Goal: Find specific page/section: Find specific page/section

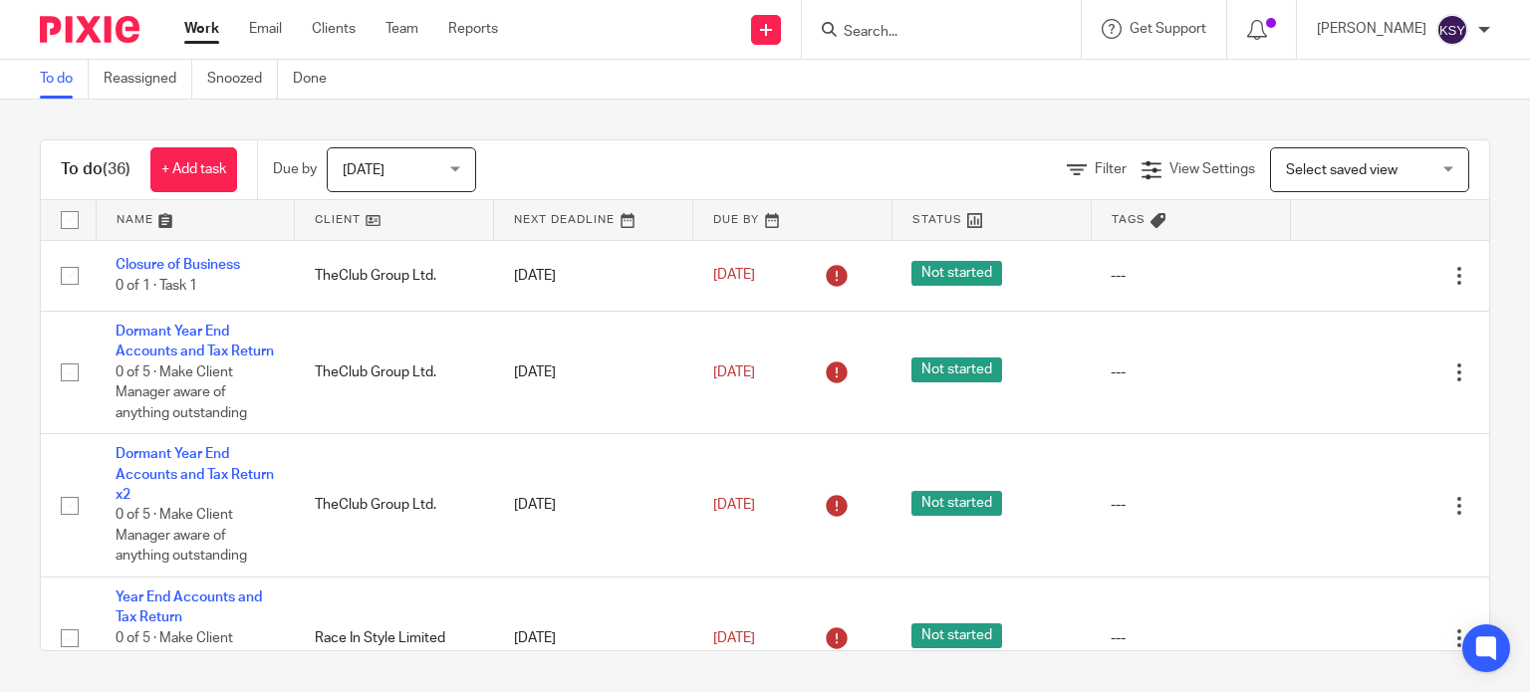
click at [68, 124] on div "To do (36) + Add task Due by Today Today Today Tomorrow This week Next week Thi…" at bounding box center [765, 396] width 1530 height 592
click at [906, 26] on input "Search" at bounding box center [931, 33] width 179 height 18
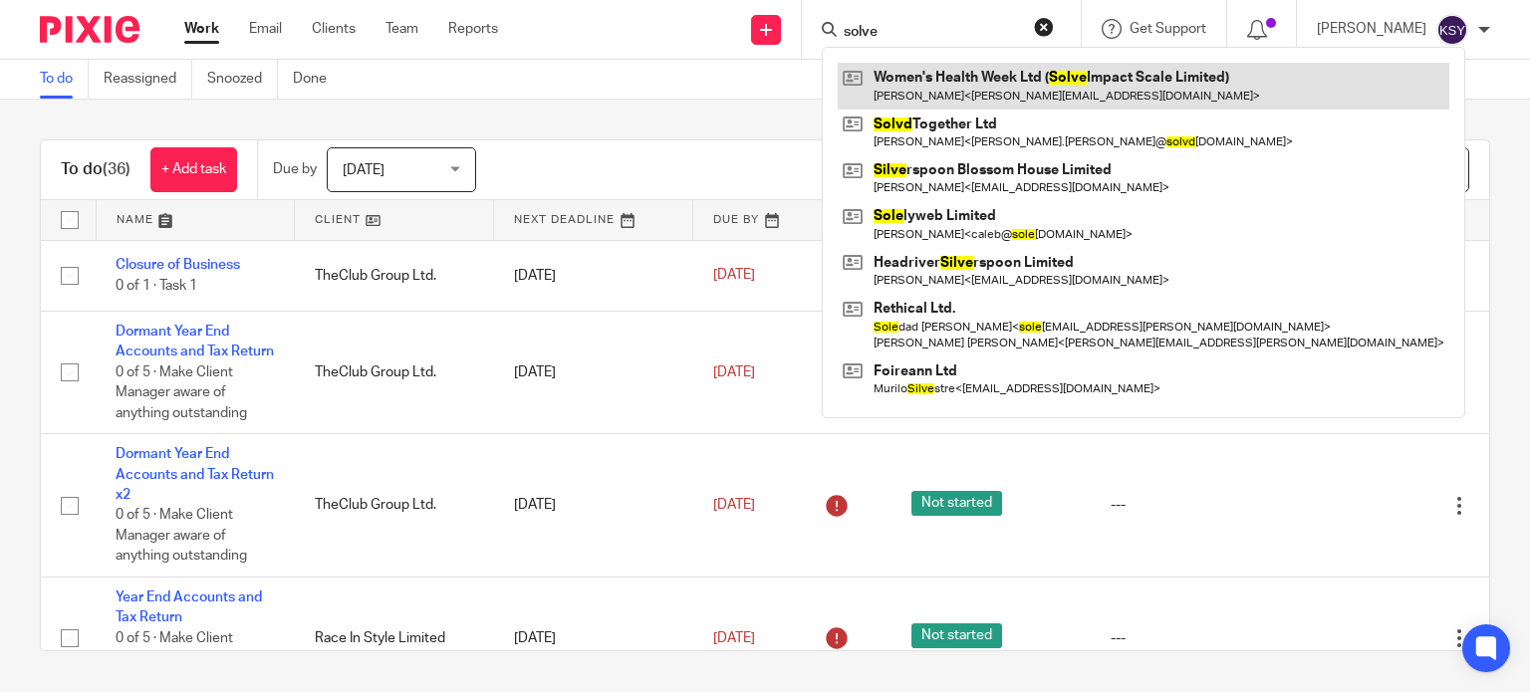
type input "solve"
click at [990, 107] on link at bounding box center [1144, 86] width 612 height 46
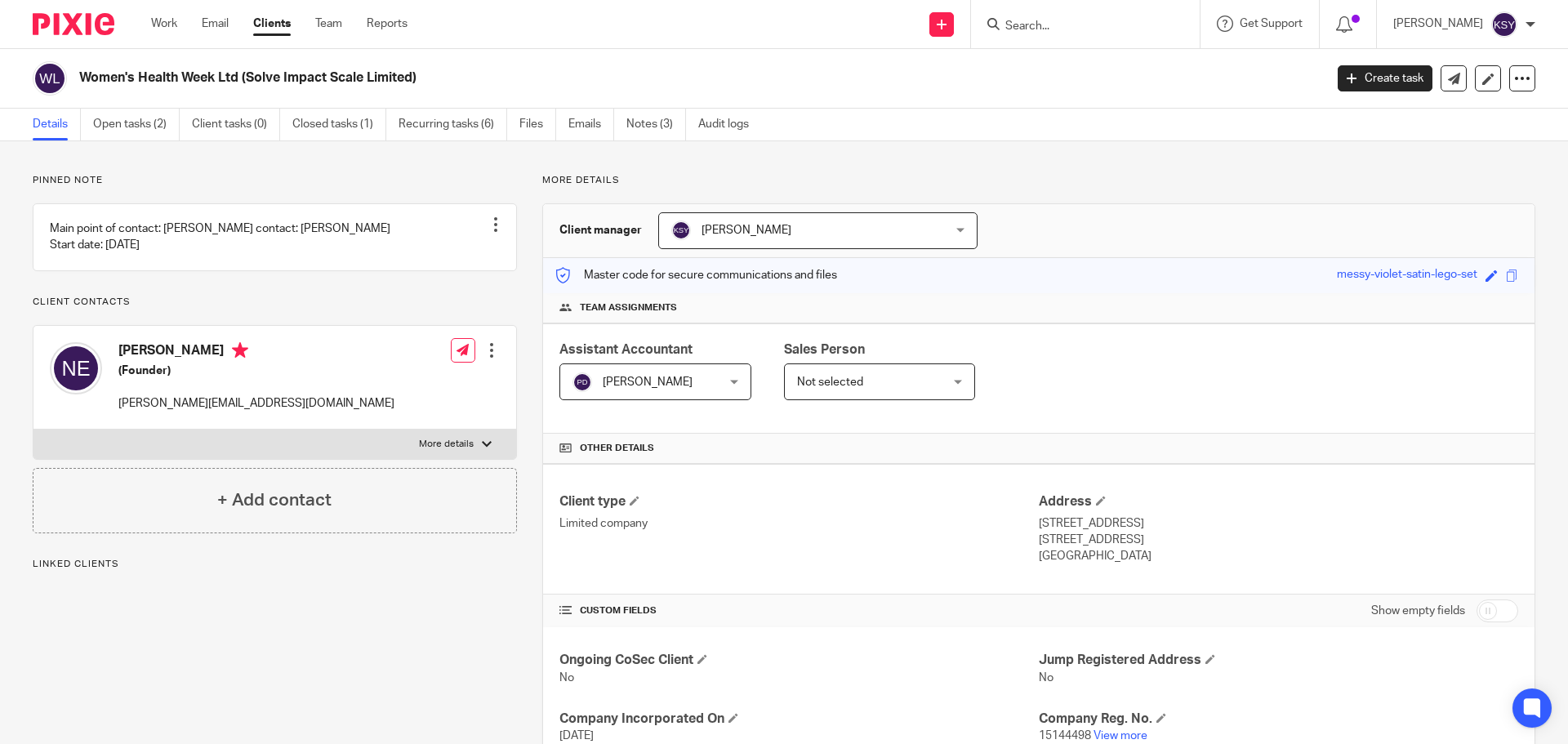
scroll to position [469, 0]
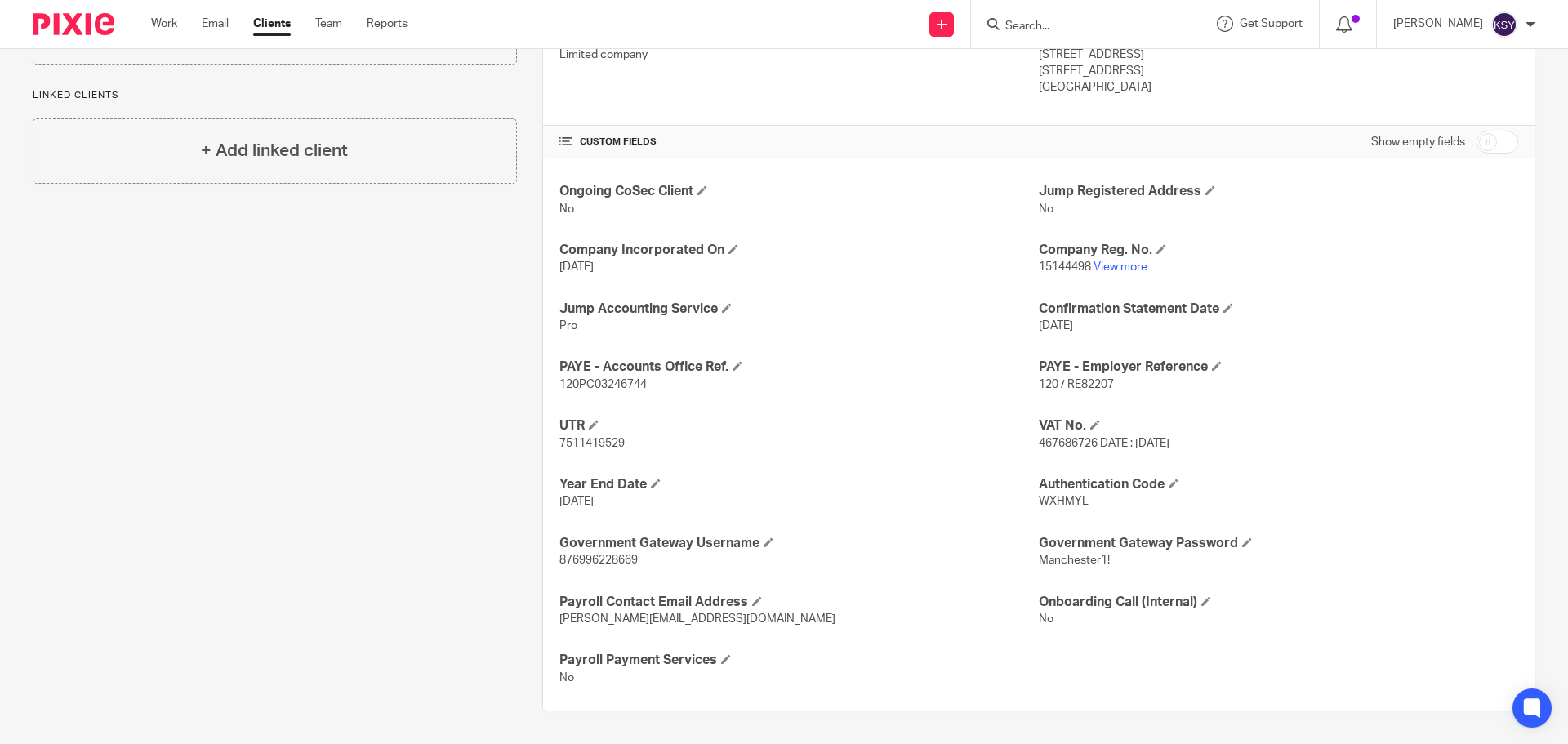
click at [1053, 453] on div "Ongoing CoSec Client No Jump Registered Address No Company Incorporated On 18 S…" at bounding box center [1038, 434] width 991 height 552
click at [1095, 382] on span "120 / RE82207" at bounding box center [1077, 385] width 75 height 11
drag, startPoint x: 1095, startPoint y: 382, endPoint x: 1038, endPoint y: 382, distance: 57.0
click at [1039, 382] on span "120 / RE82207" at bounding box center [1077, 385] width 75 height 11
copy span "120 / RE82207"
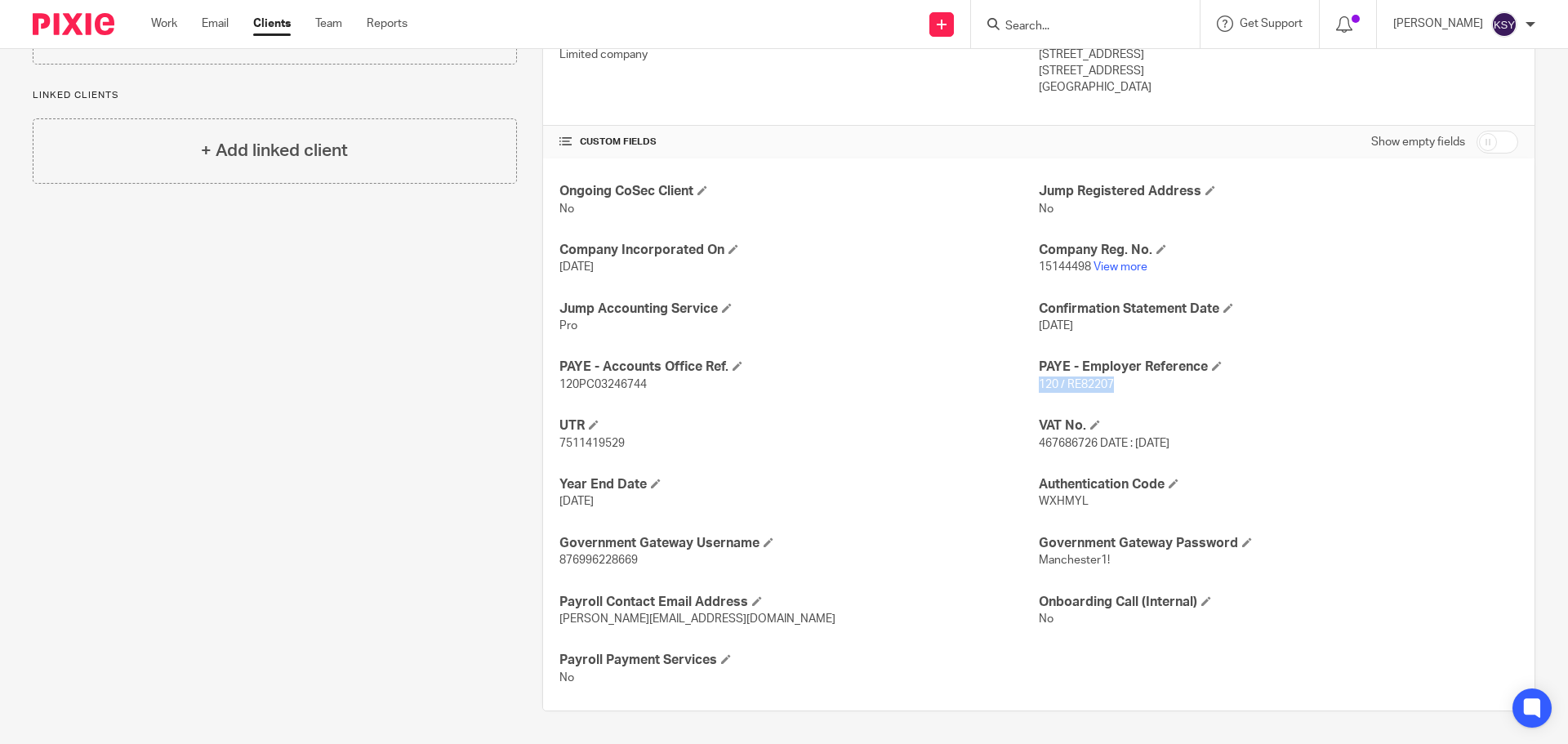
click at [1069, 382] on span "120 / RE82207" at bounding box center [1077, 385] width 75 height 11
click at [599, 377] on p "120PC03246744" at bounding box center [799, 385] width 480 height 16
click at [592, 383] on span "120PC03246744" at bounding box center [603, 385] width 88 height 11
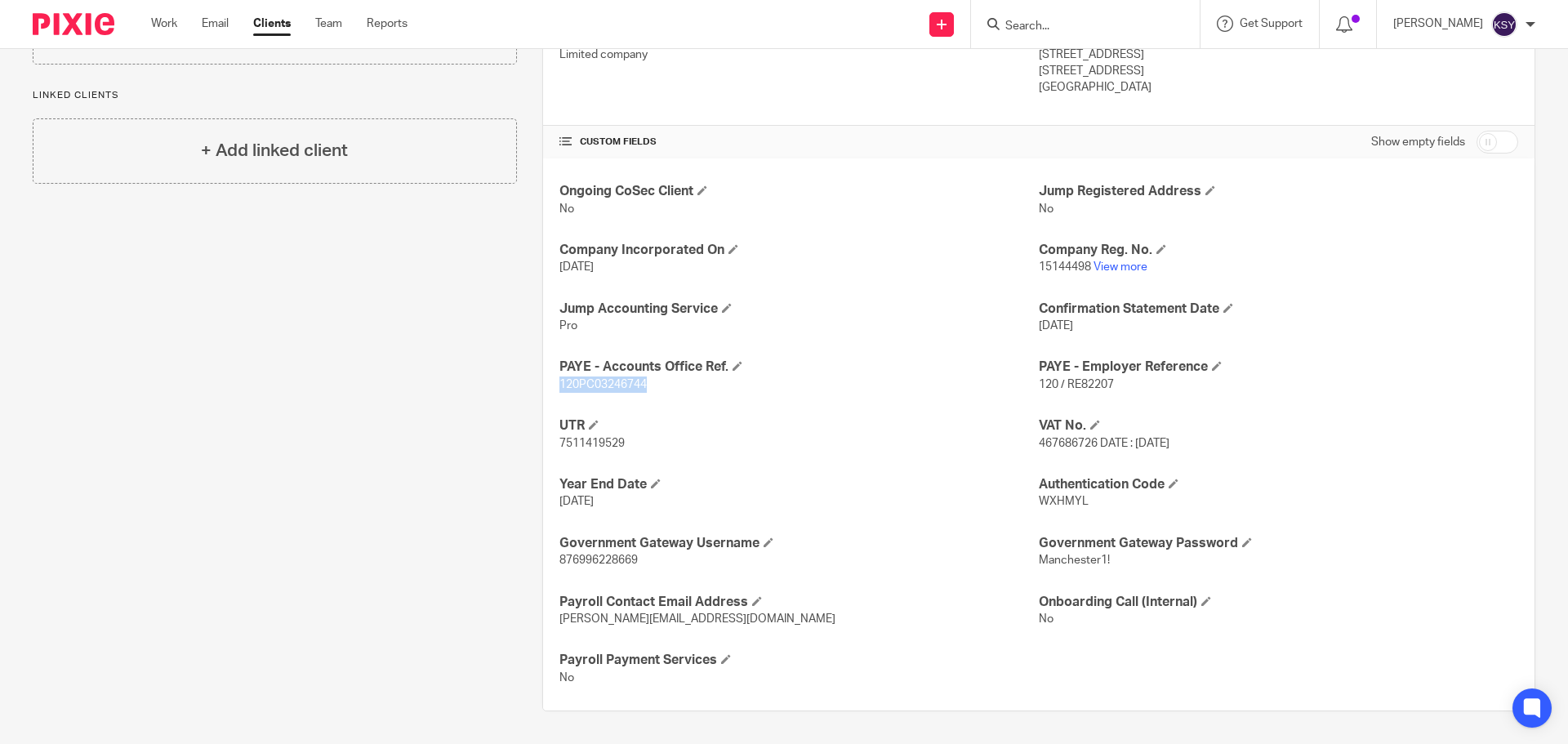
copy span "120PC03246744"
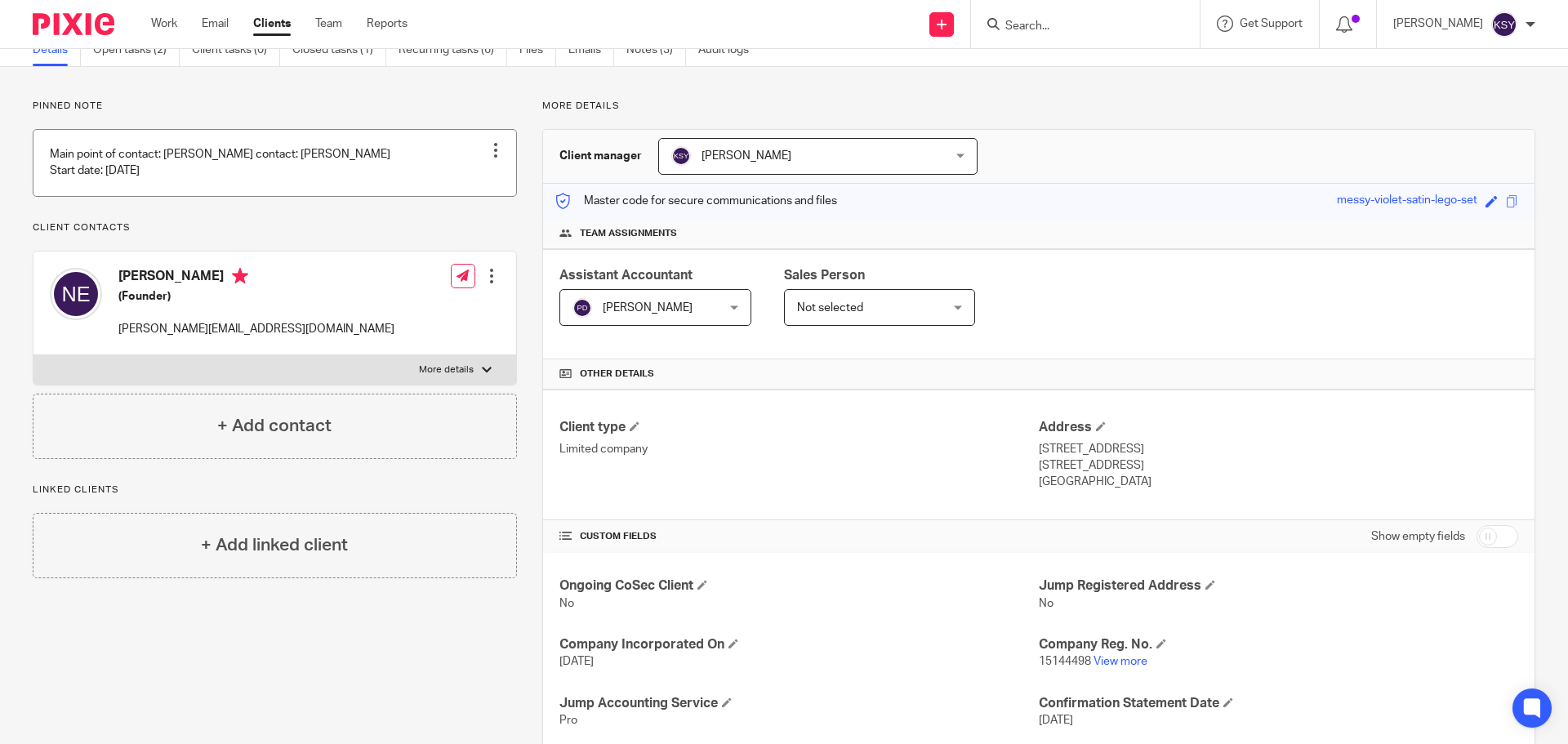
scroll to position [61, 0]
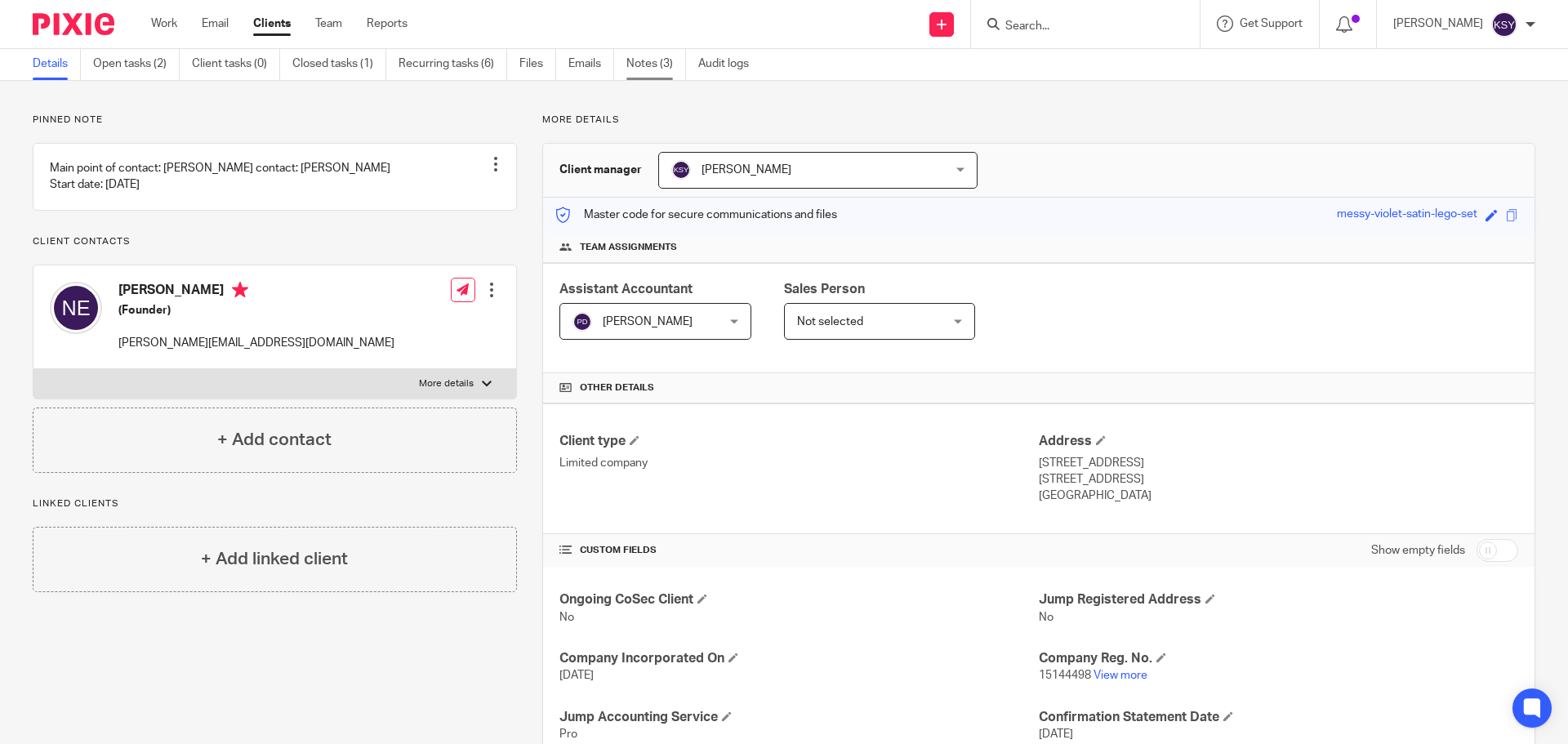
click at [649, 65] on link "Notes (3)" at bounding box center [656, 64] width 60 height 32
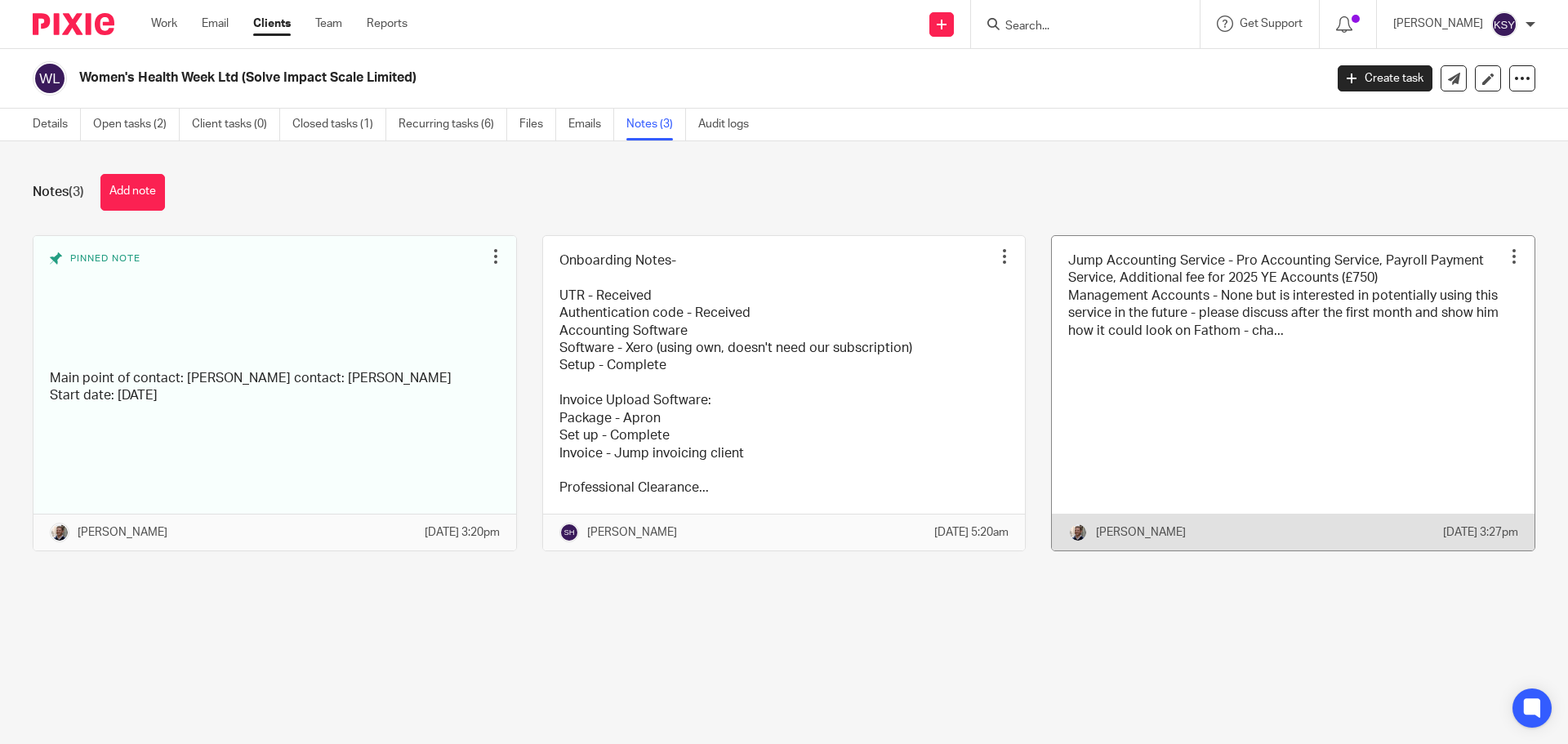
click at [1192, 328] on link at bounding box center [1293, 393] width 483 height 314
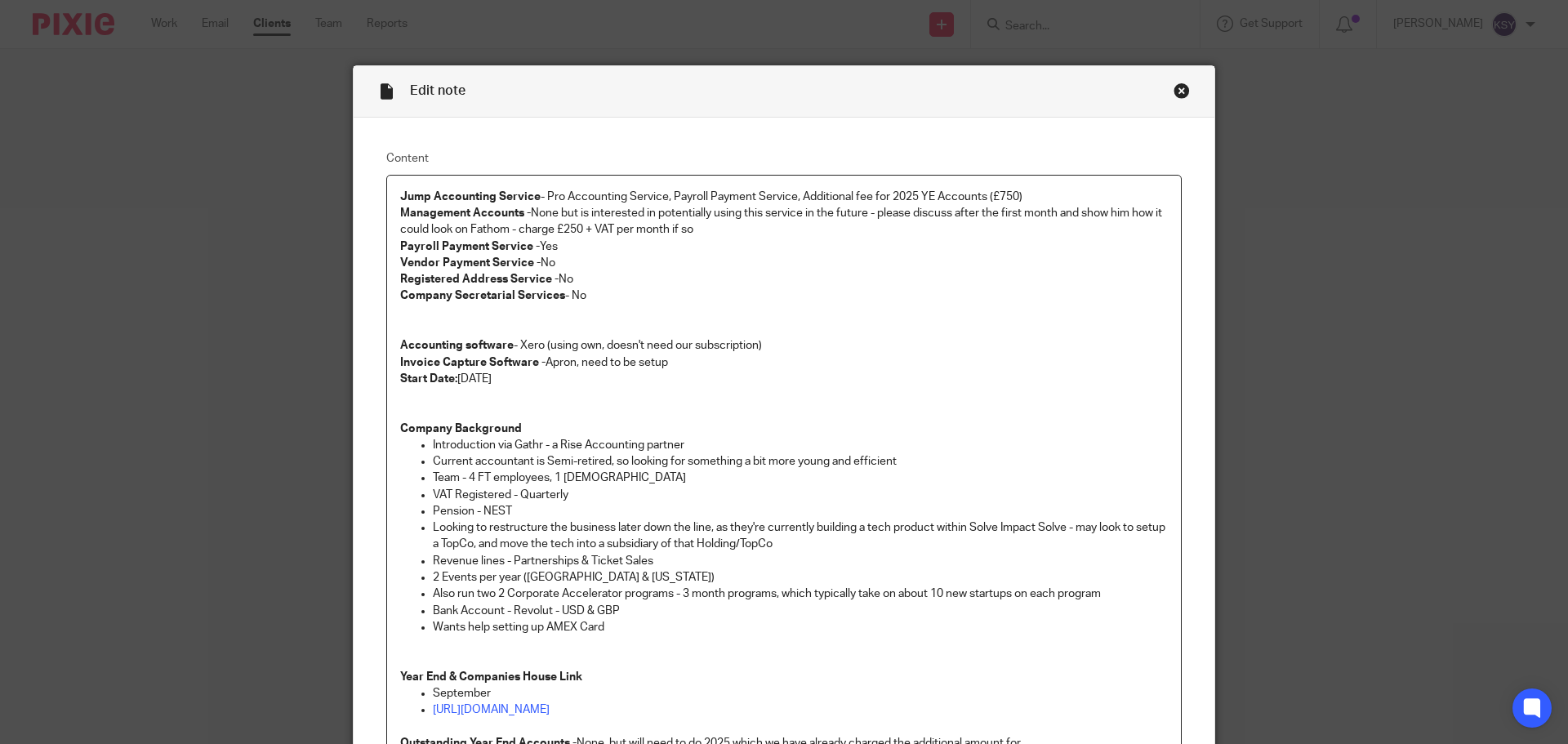
click at [674, 230] on p "Jump Accounting Service - Pro Accounting Service, Payroll Payment Service, Addi…" at bounding box center [784, 230] width 768 height 83
click at [763, 233] on p "Jump Accounting Service - Pro Accounting Service, Payroll Payment Service, Addi…" at bounding box center [784, 230] width 768 height 83
click at [1175, 103] on div "Edit note" at bounding box center [784, 92] width 861 height 52
click at [1177, 94] on div "Close this dialog window" at bounding box center [1182, 91] width 16 height 16
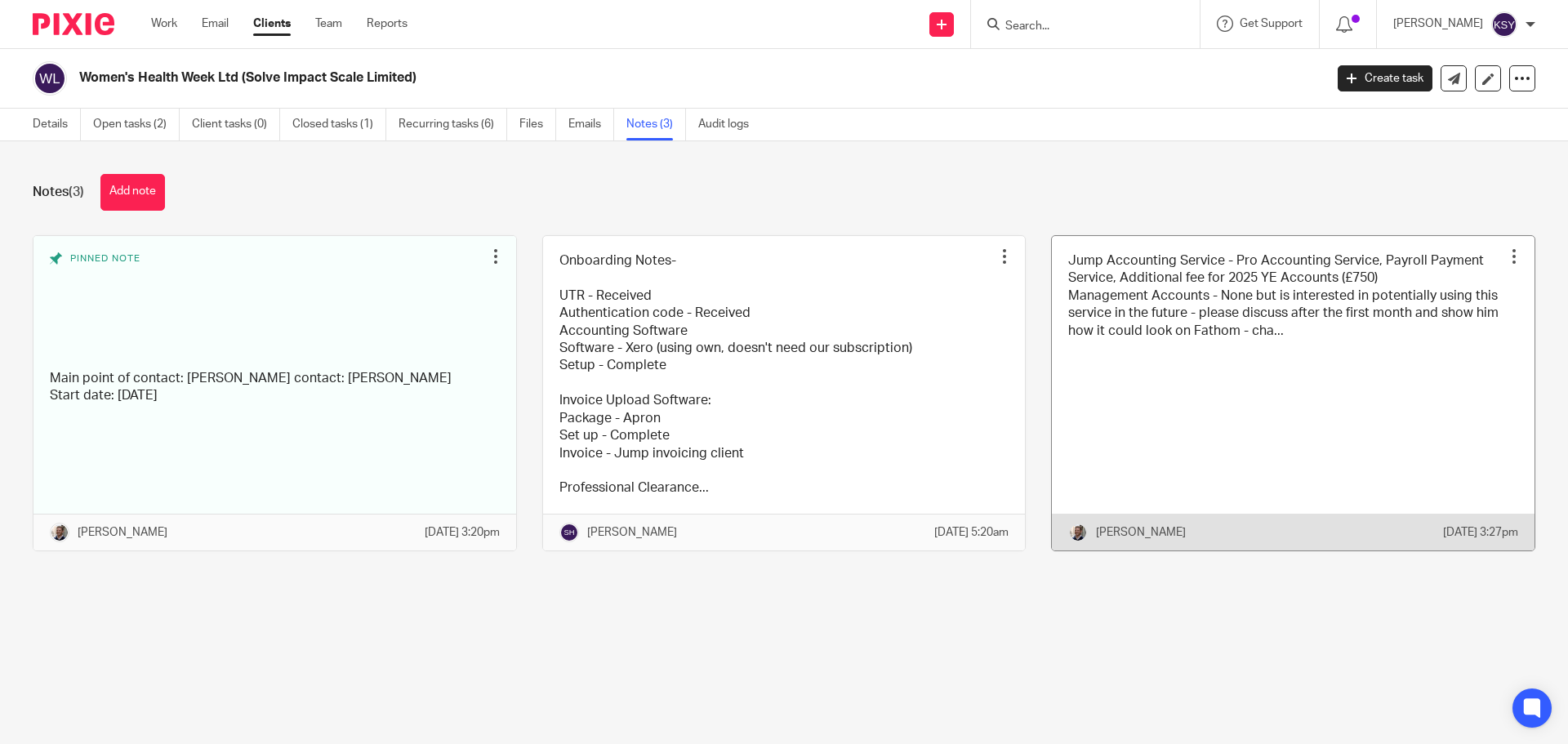
click at [1142, 382] on link at bounding box center [1293, 393] width 483 height 314
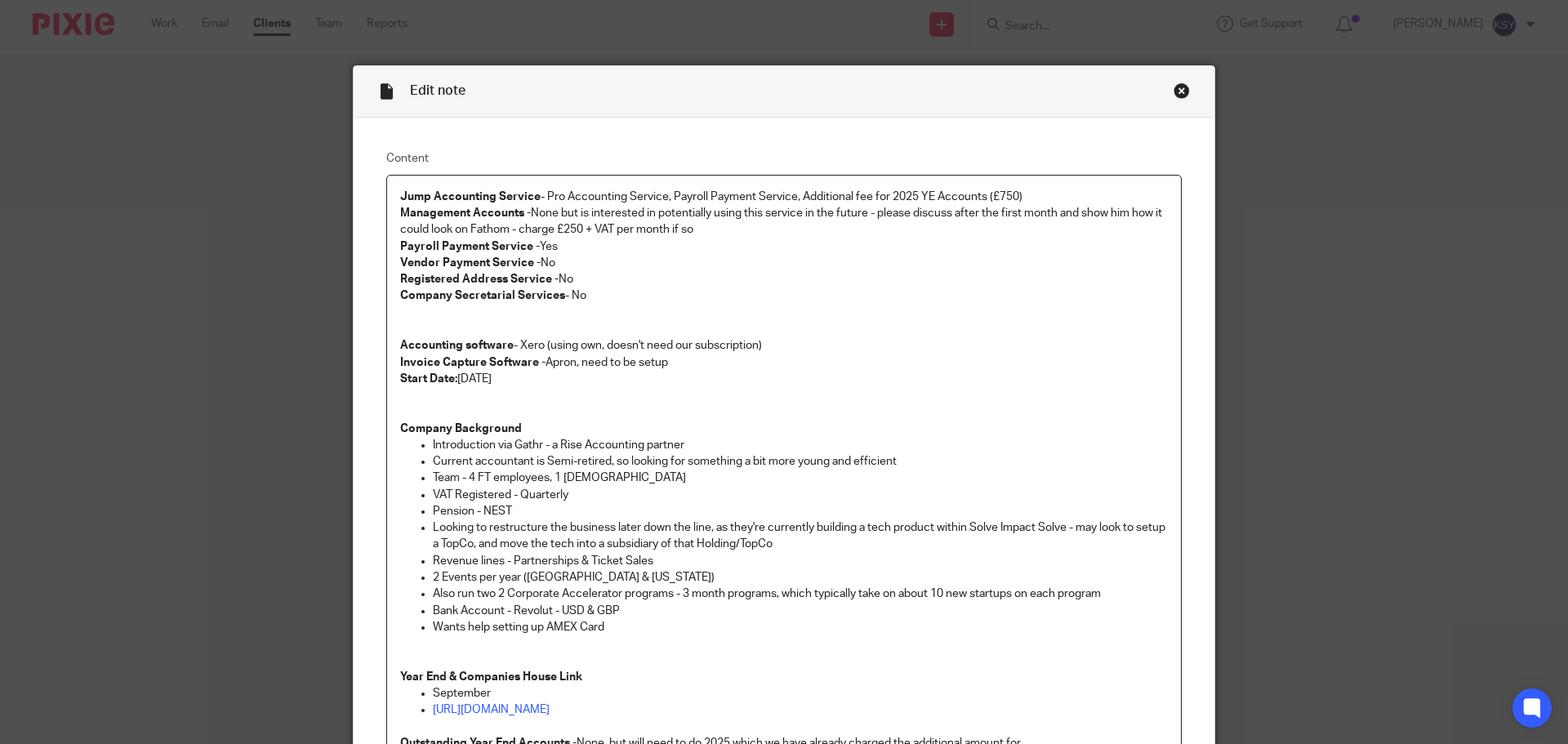
scroll to position [163, 0]
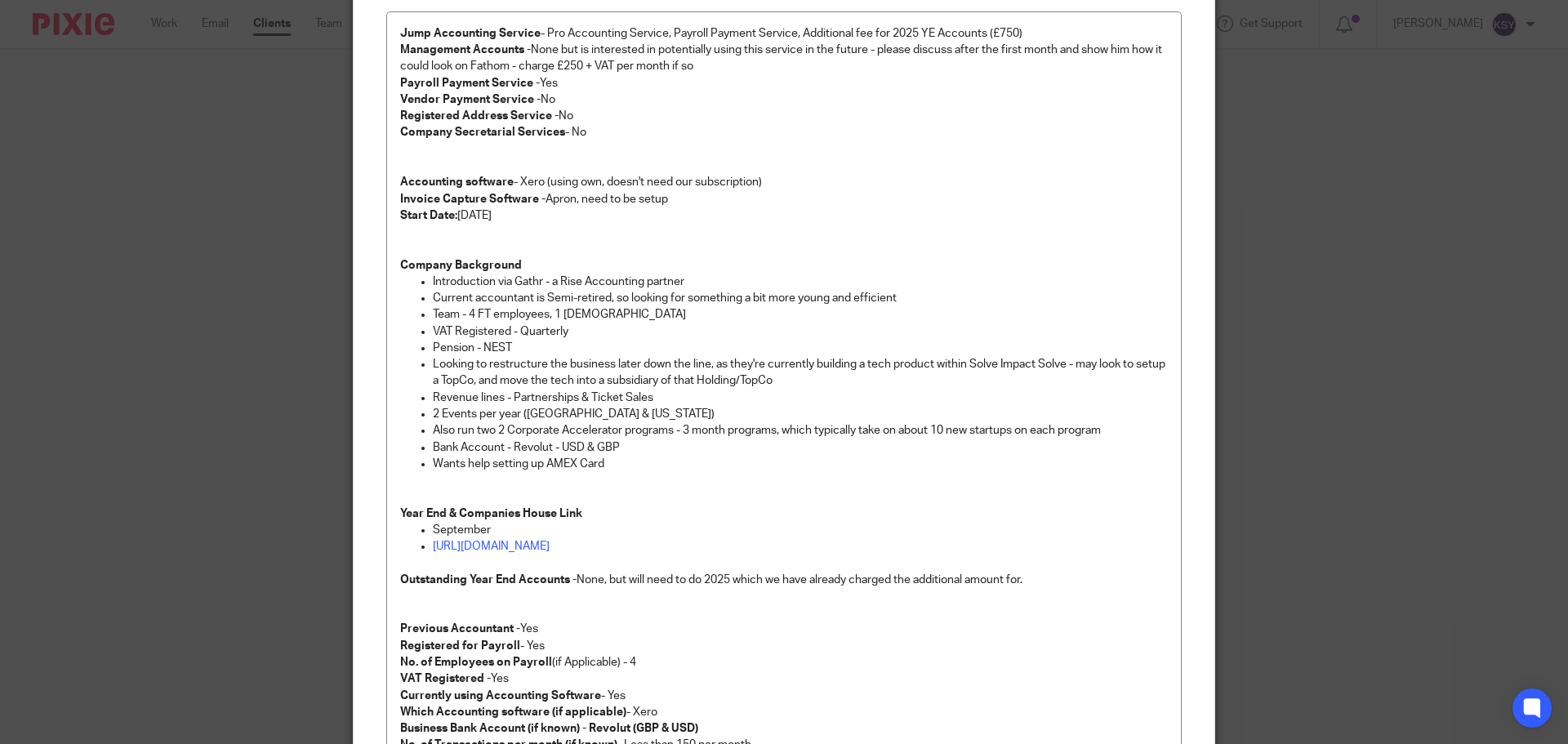
drag, startPoint x: 1283, startPoint y: 50, endPoint x: 1263, endPoint y: 41, distance: 21.9
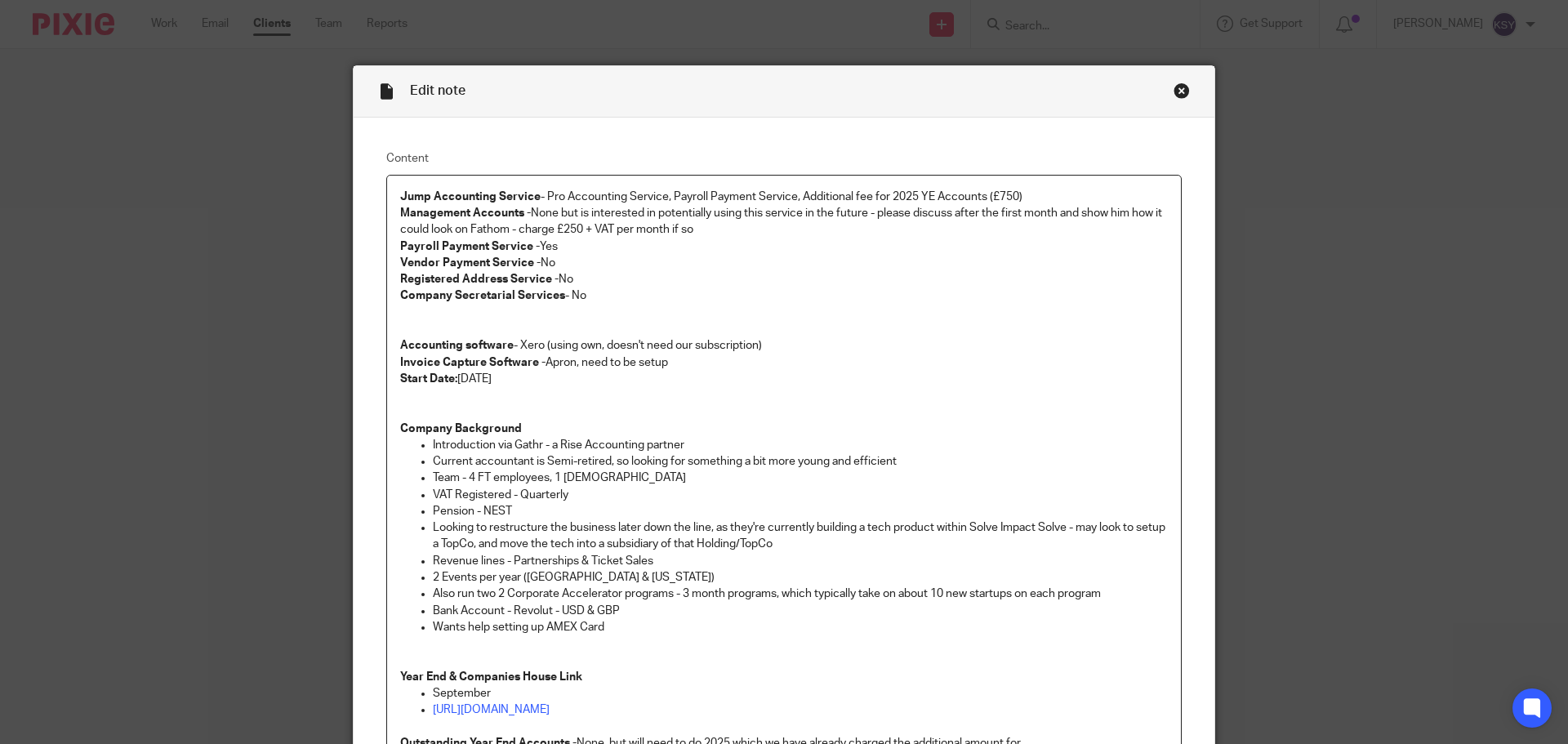
click at [1166, 96] on div "Edit note" at bounding box center [784, 92] width 861 height 52
click at [1174, 95] on div "Close this dialog window" at bounding box center [1182, 91] width 16 height 16
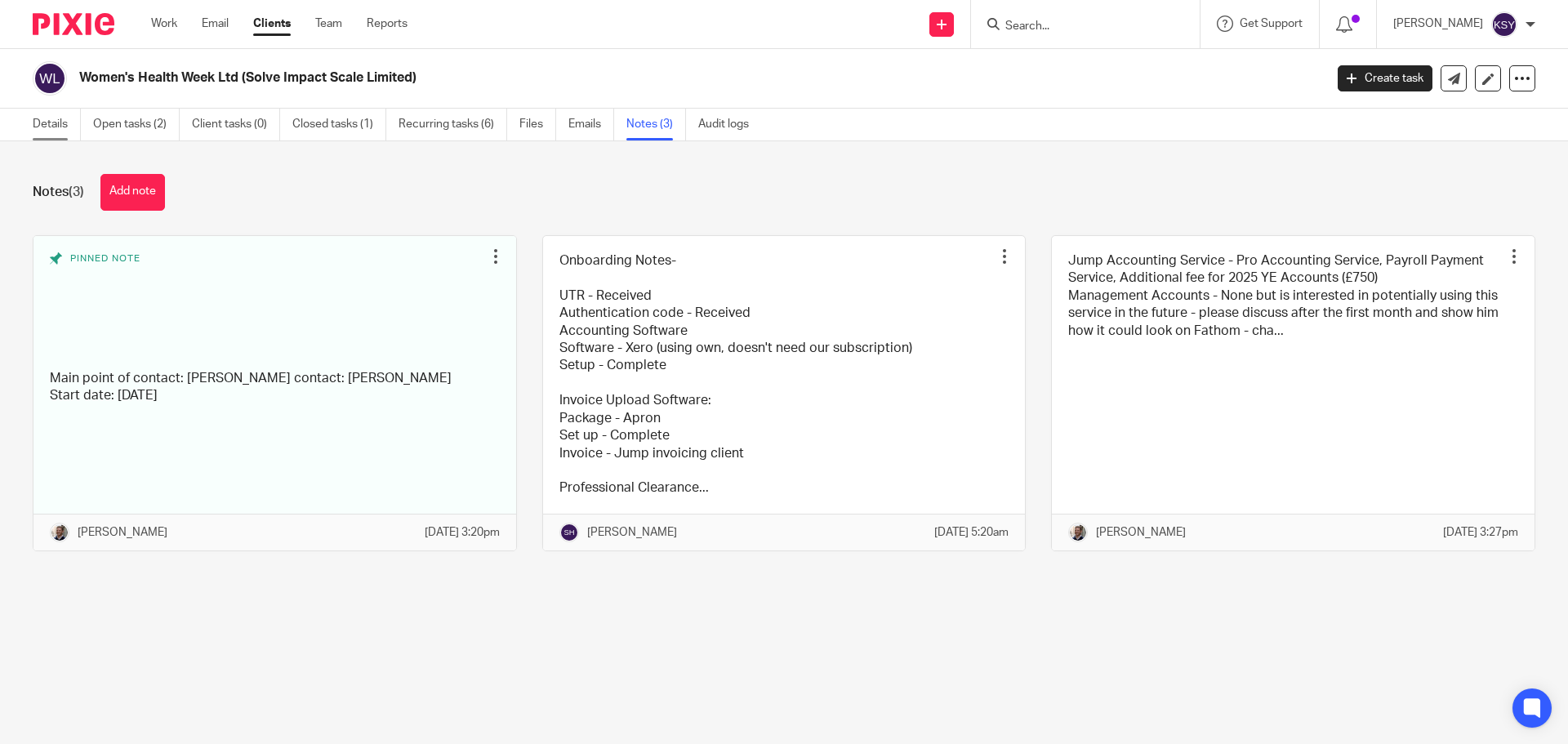
click at [52, 110] on link "Details" at bounding box center [57, 124] width 48 height 32
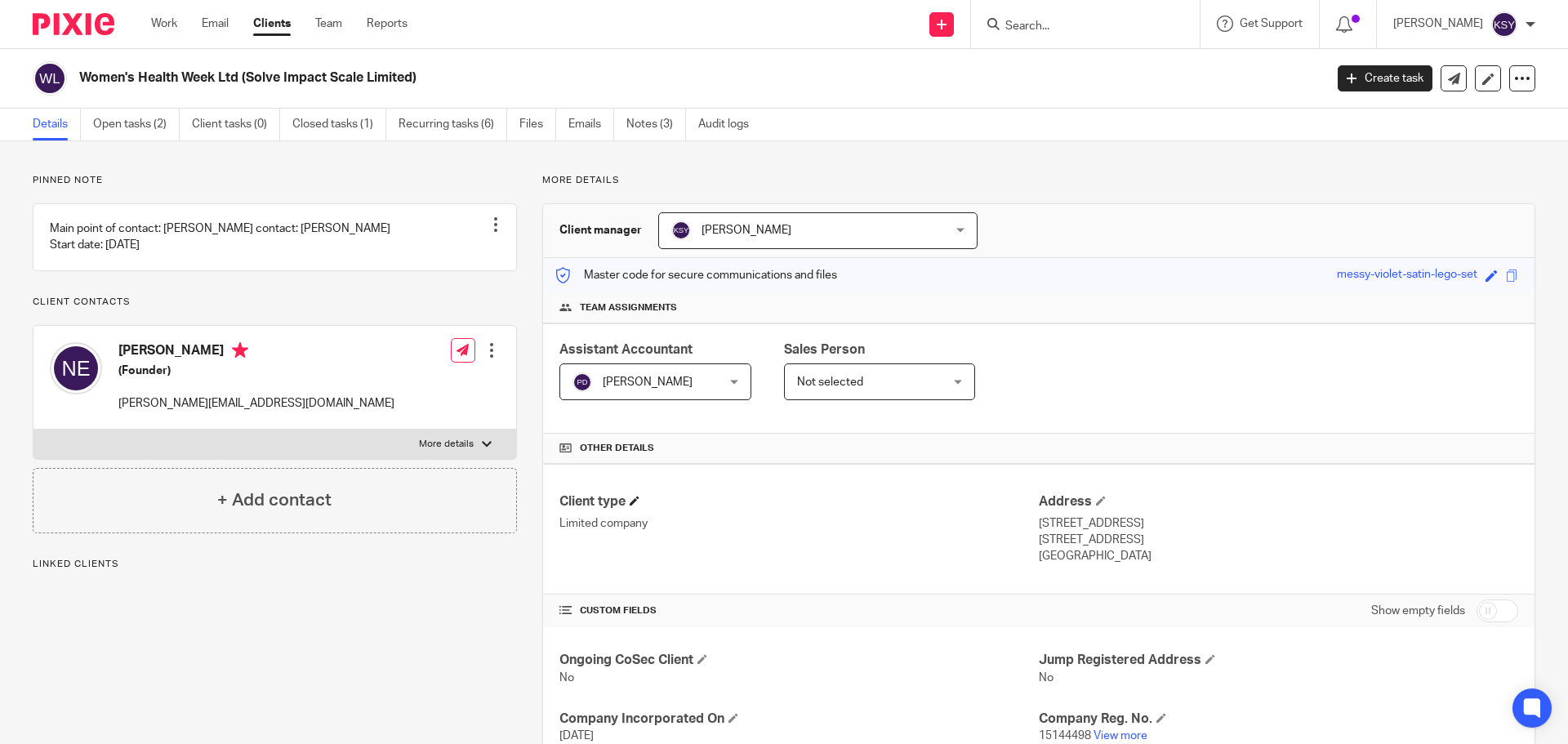
scroll to position [469, 0]
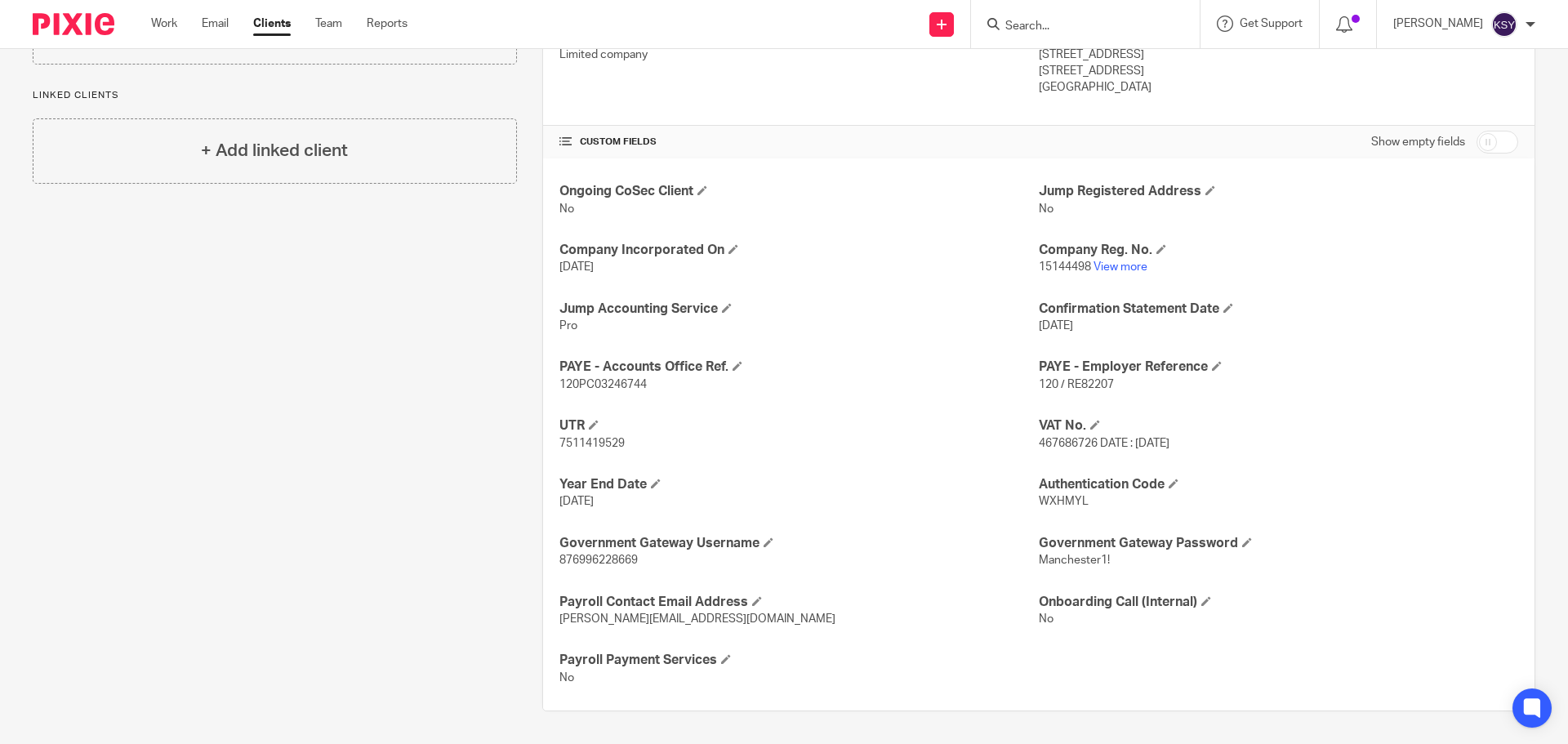
click at [602, 552] on p "876996228669" at bounding box center [799, 560] width 480 height 16
drag, startPoint x: 594, startPoint y: 559, endPoint x: 575, endPoint y: 563, distance: 19.4
click at [576, 563] on span "876996228669" at bounding box center [599, 560] width 79 height 11
click at [572, 563] on span "876996228669" at bounding box center [599, 560] width 79 height 11
drag, startPoint x: 572, startPoint y: 563, endPoint x: 588, endPoint y: 563, distance: 16.0
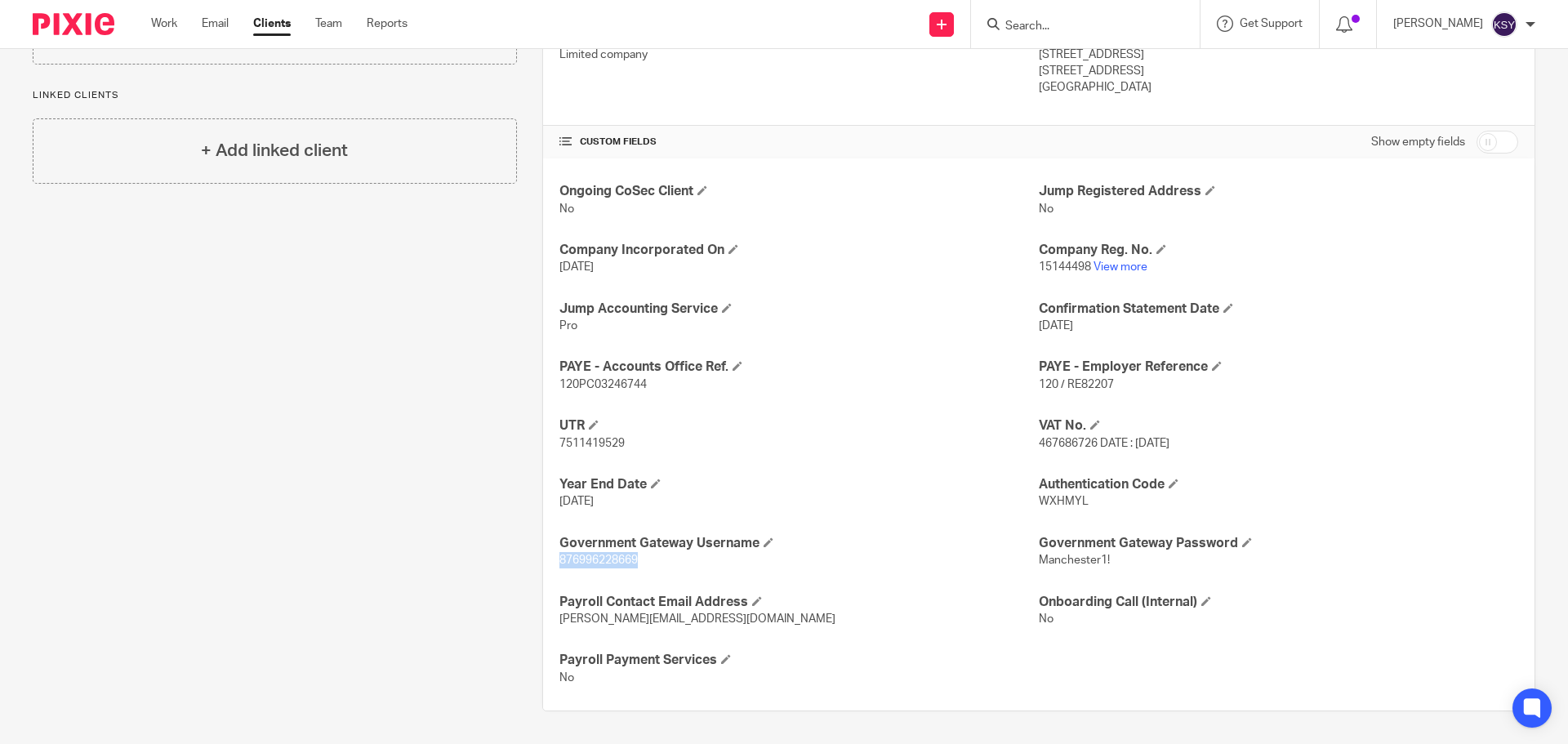
click at [588, 563] on span "876996228669" at bounding box center [599, 560] width 79 height 11
click at [1041, 563] on span "Manchester1!" at bounding box center [1074, 560] width 71 height 11
drag, startPoint x: 1041, startPoint y: 563, endPoint x: 1110, endPoint y: 563, distance: 69.0
click at [1110, 563] on p "Manchester1!" at bounding box center [1279, 560] width 480 height 16
copy p "Manchester1!"
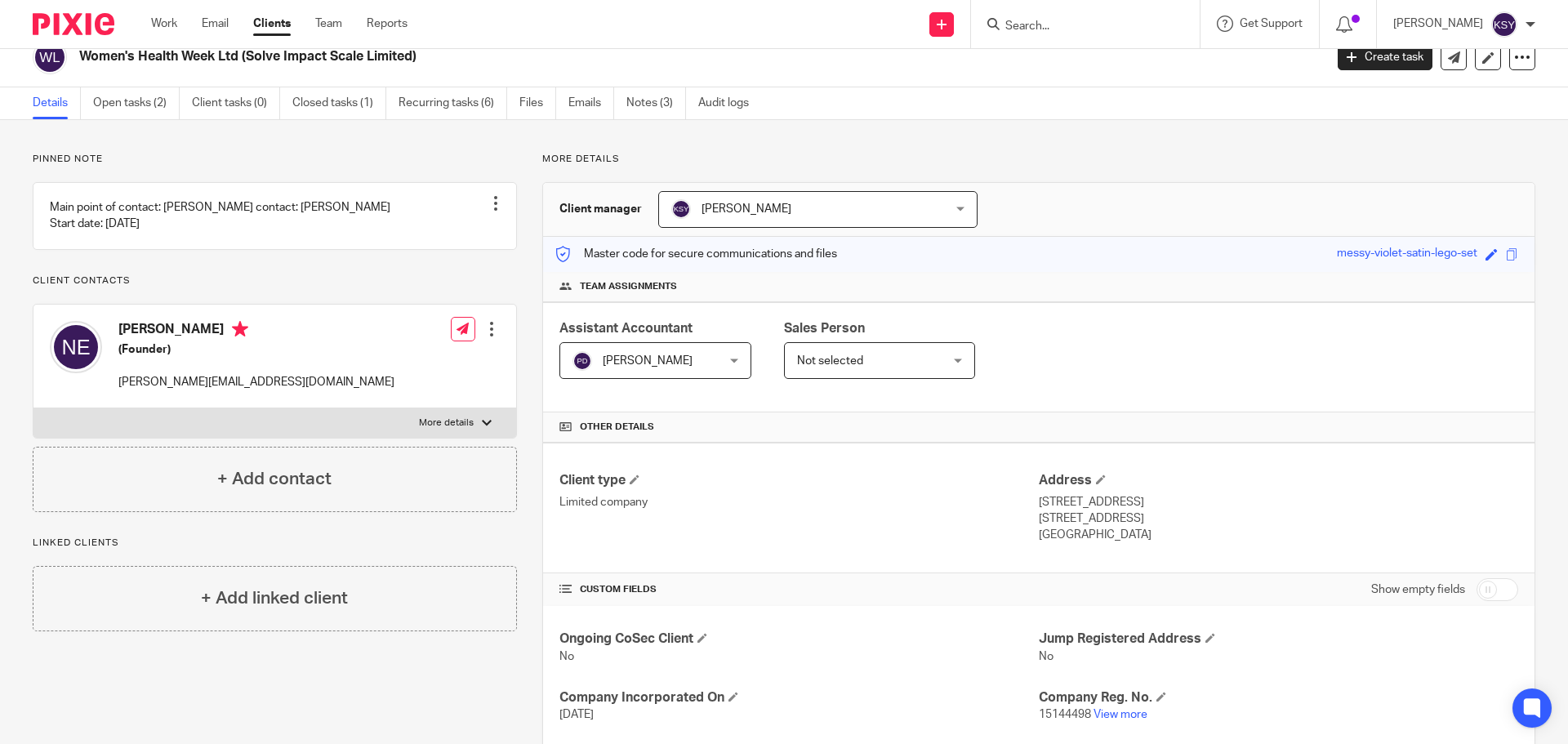
scroll to position [0, 0]
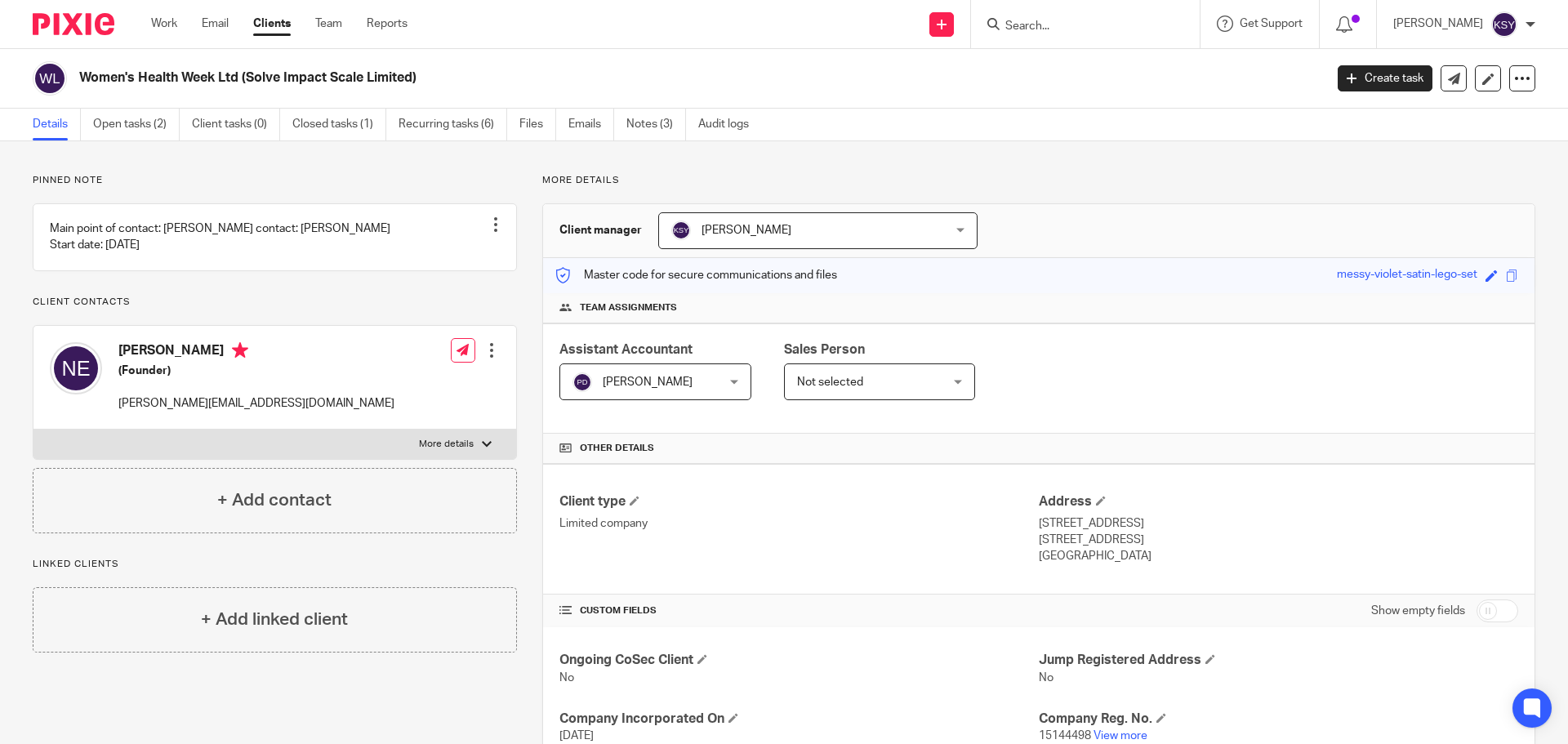
drag, startPoint x: 1127, startPoint y: 146, endPoint x: 990, endPoint y: 161, distance: 137.8
click at [1122, 148] on div "Pinned note Main point of contact: [PERSON_NAME] contact: [PERSON_NAME] Start d…" at bounding box center [784, 677] width 1568 height 1072
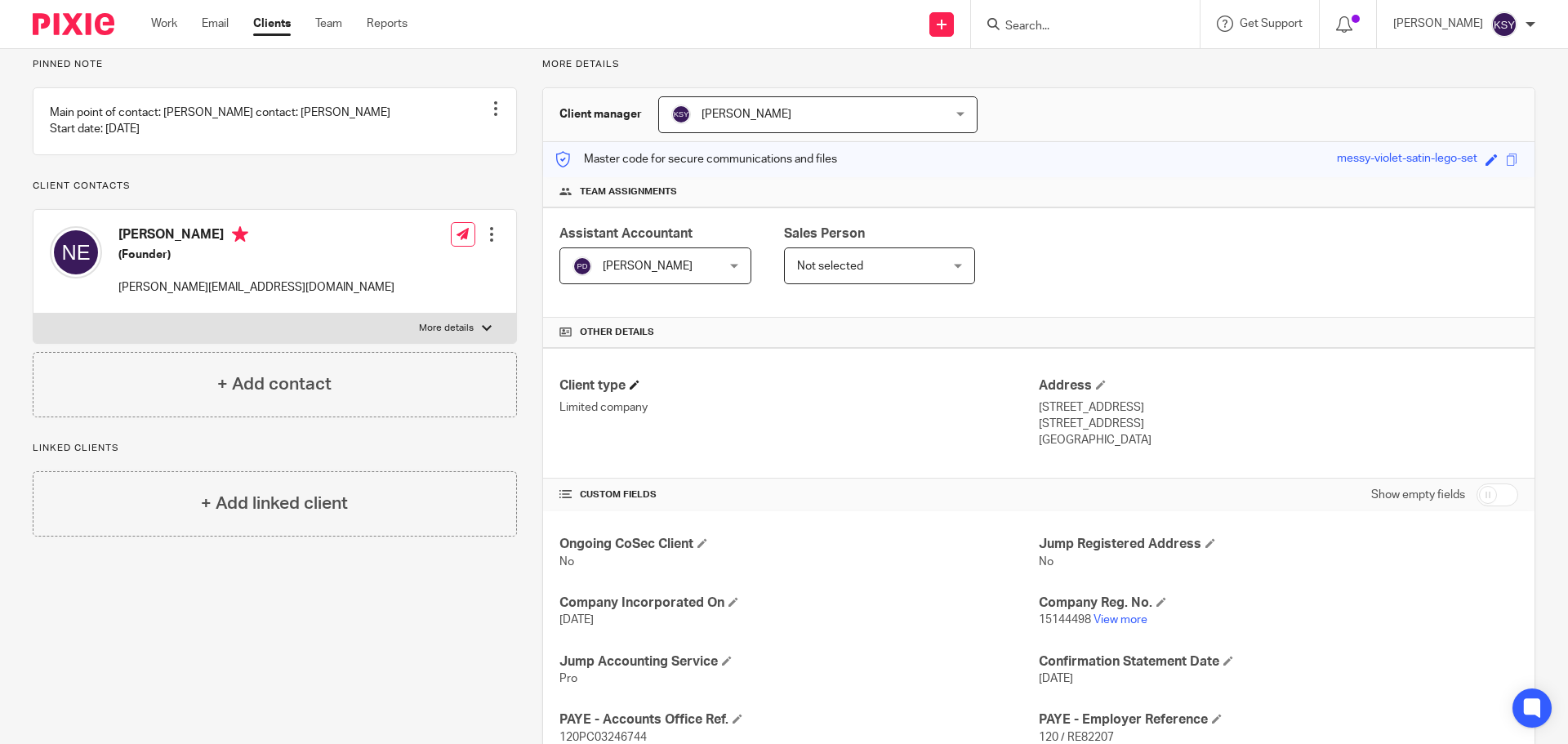
scroll to position [61, 0]
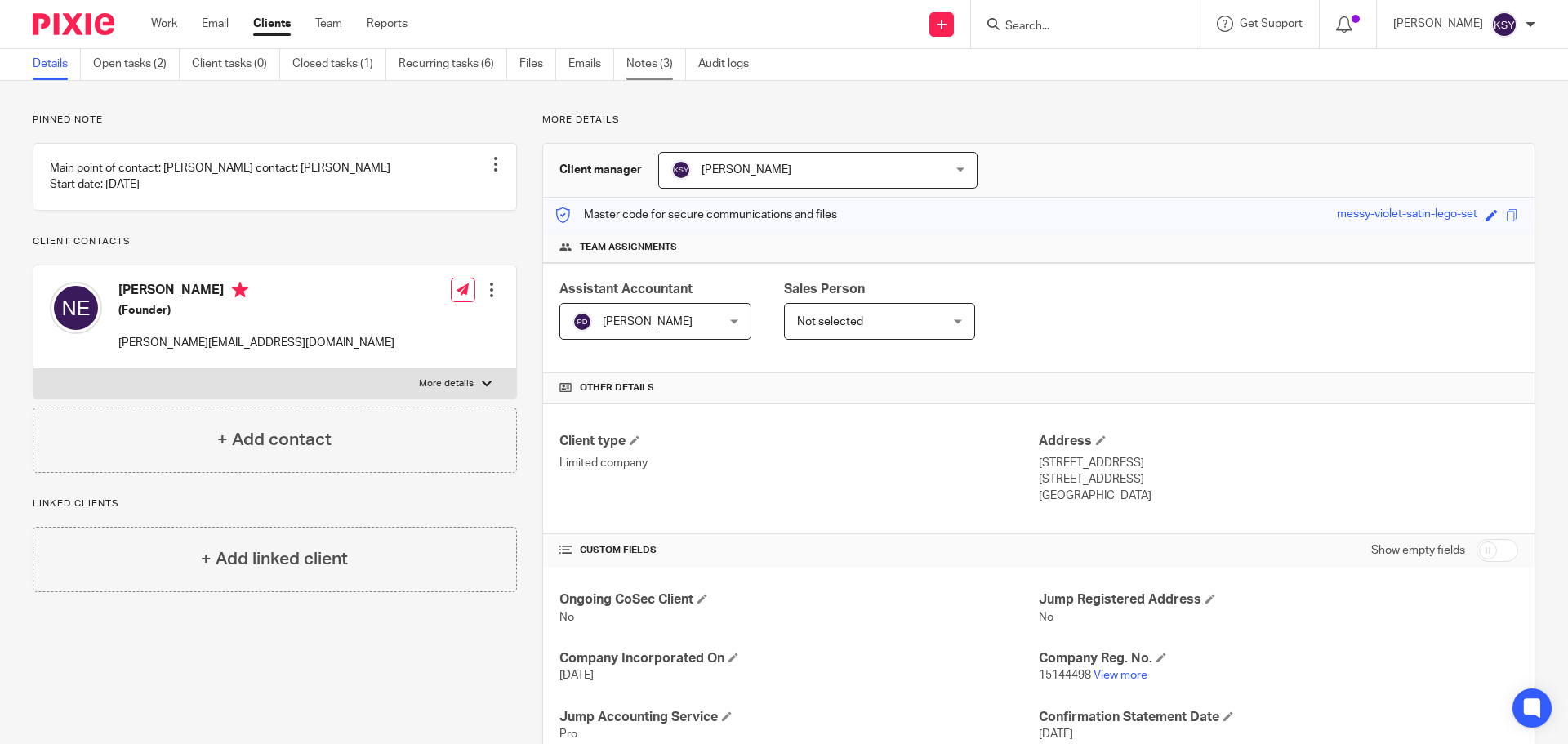
click at [654, 73] on link "Notes (3)" at bounding box center [656, 64] width 60 height 32
